Goal: Task Accomplishment & Management: Manage account settings

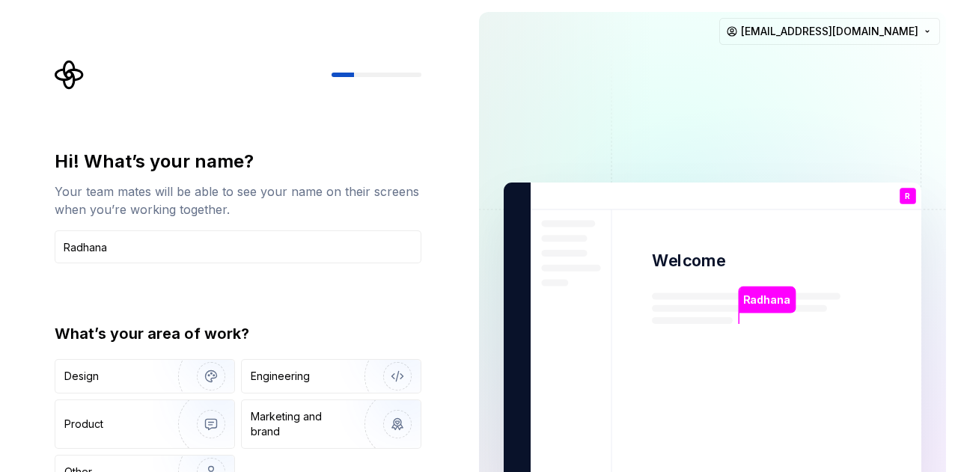
type input "Radhana"
drag, startPoint x: 957, startPoint y: 52, endPoint x: 957, endPoint y: 115, distance: 62.9
click at [957, 115] on div "Radhana Welcome R You T B +3 [PERSON_NAME] [PERSON_NAME] [PERSON_NAME][EMAIL_AD…" at bounding box center [712, 337] width 491 height 675
drag, startPoint x: 477, startPoint y: 156, endPoint x: 475, endPoint y: 189, distance: 32.3
click at [475, 189] on div "Radhana Welcome R You T B +3 [PERSON_NAME] [PERSON_NAME] [PERSON_NAME][EMAIL_AD…" at bounding box center [712, 337] width 491 height 675
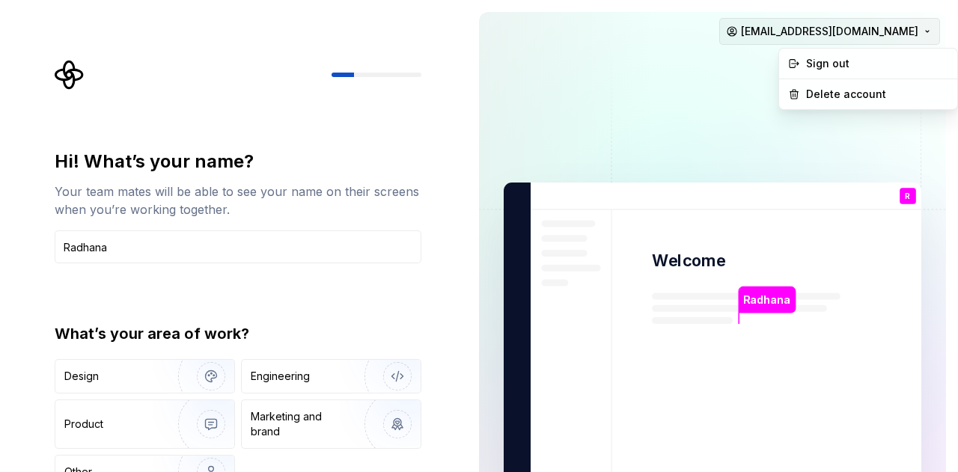
click at [912, 37] on html "Hi! What’s your name? Your team mates will be able to see your name on their sc…" at bounding box center [479, 236] width 958 height 472
click at [901, 64] on div "Sign out" at bounding box center [876, 63] width 142 height 15
click at [889, 41] on html "Hi! What’s your name? Your team mates will be able to see your name on their sc…" at bounding box center [479, 236] width 958 height 472
click at [859, 94] on div "Delete account" at bounding box center [876, 94] width 142 height 15
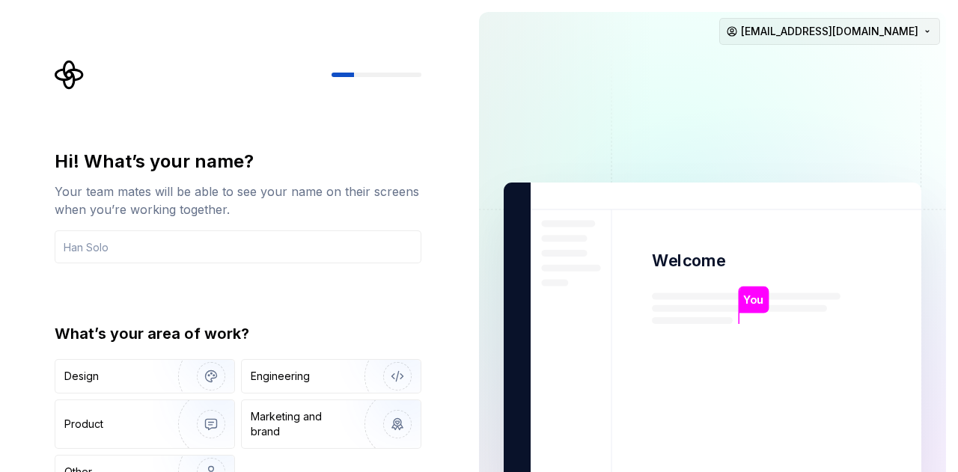
click at [862, 29] on html "Hi! What’s your name? Your team mates will be able to see your name on their sc…" at bounding box center [479, 236] width 958 height 472
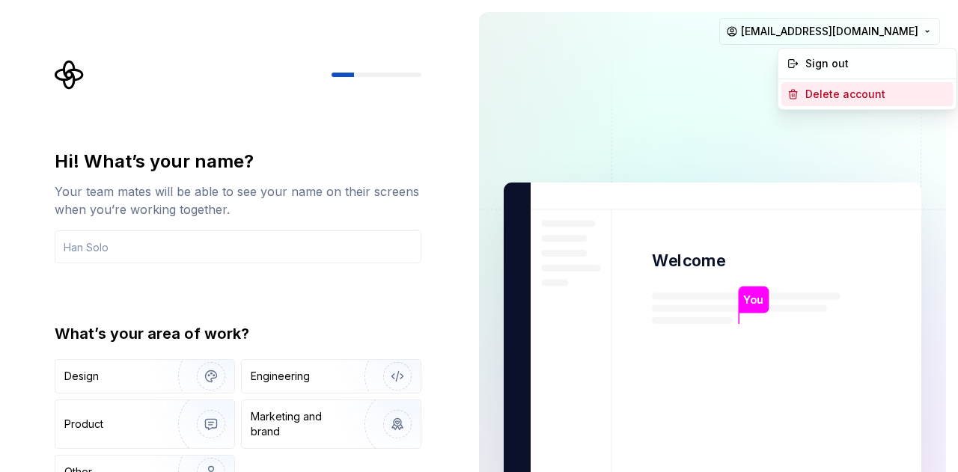
click at [859, 91] on div "Delete account" at bounding box center [876, 94] width 142 height 15
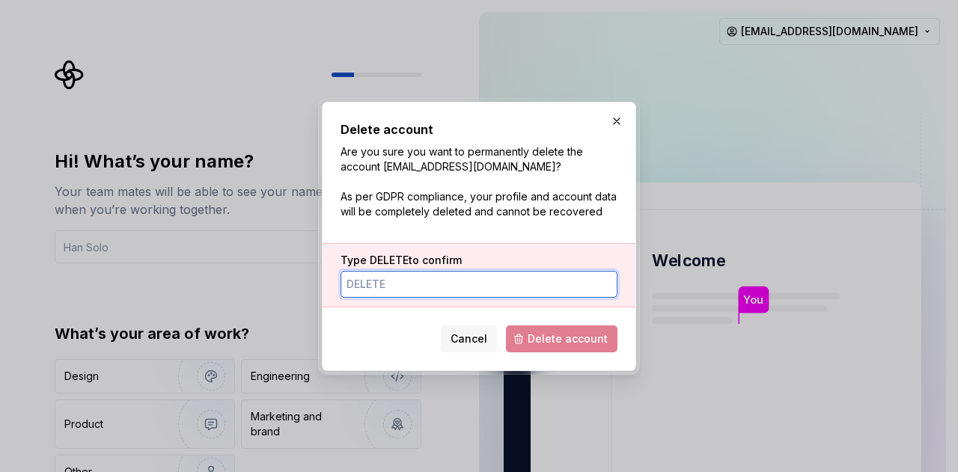
click at [511, 284] on input "Type DELETE to confirm" at bounding box center [479, 284] width 277 height 27
type input "DELETE"
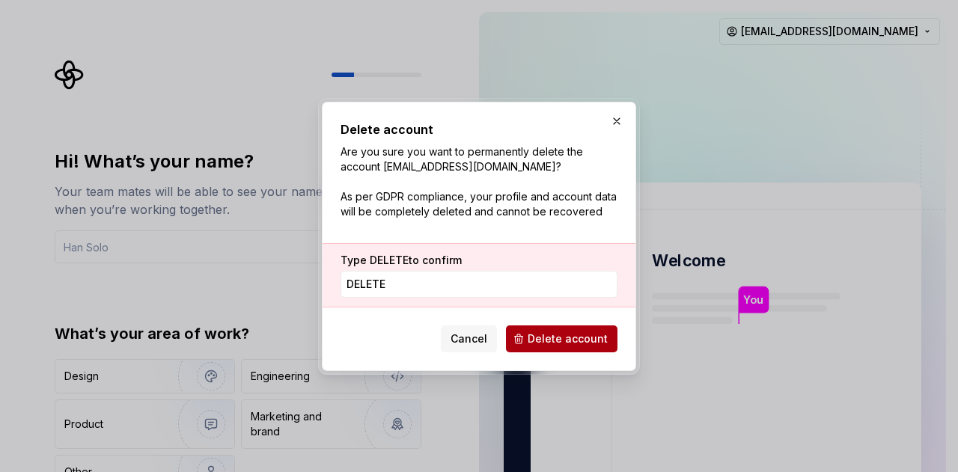
click at [550, 335] on span "Delete account" at bounding box center [568, 339] width 80 height 15
click at [621, 125] on button "button" at bounding box center [616, 121] width 21 height 21
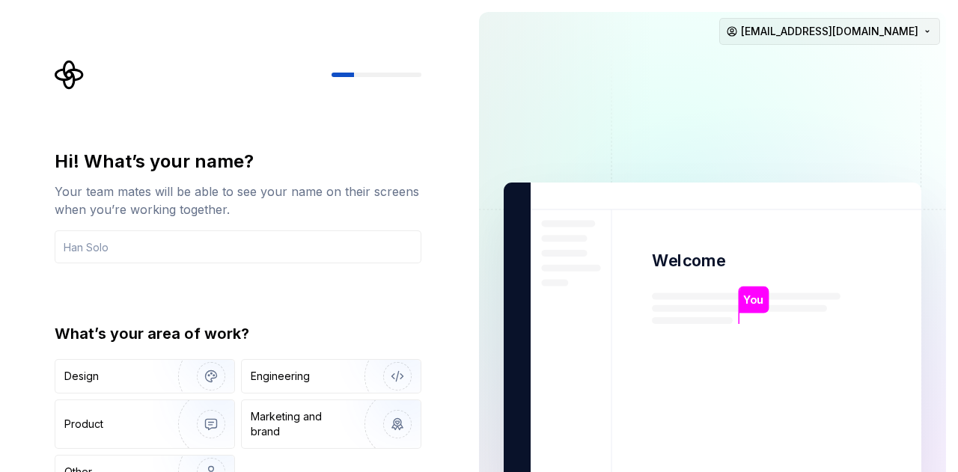
click at [784, 40] on html "Hi! What’s your name? Your team mates will be able to see your name on their sc…" at bounding box center [479, 236] width 958 height 472
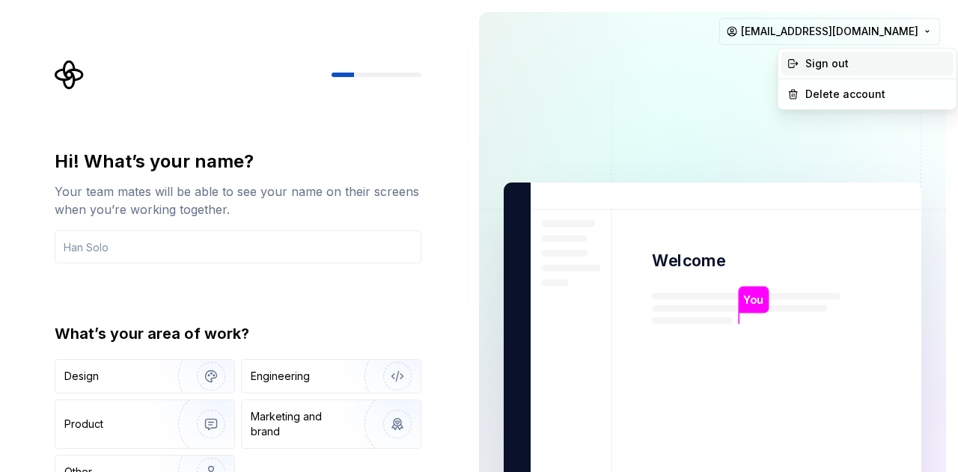
click at [798, 68] on icon at bounding box center [793, 64] width 12 height 12
